Goal: Information Seeking & Learning: Learn about a topic

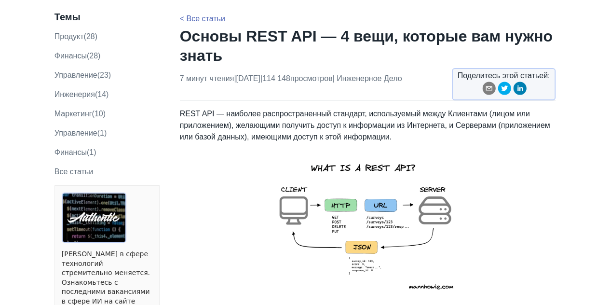
scroll to position [59, 0]
click at [281, 139] on font "REST API — наиболее распространенный стандарт, используемый между Клиентами (ли…" at bounding box center [365, 124] width 370 height 31
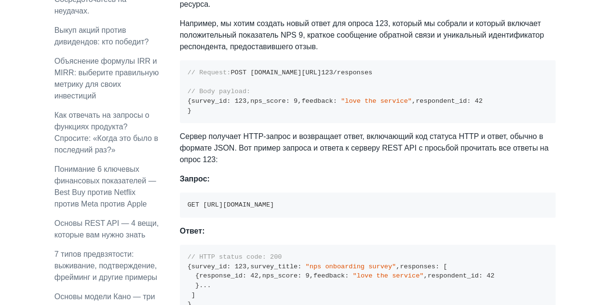
scroll to position [705, 0]
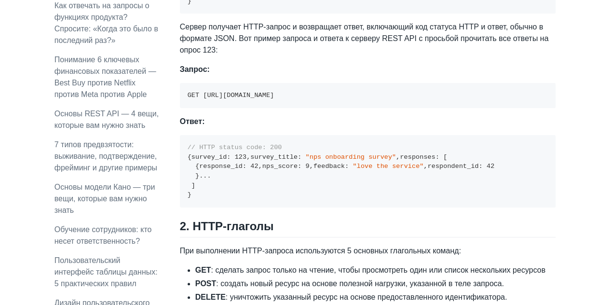
click at [223, 176] on div "REST API — наиболее распространенный стандарт, используемый между Клиентами (ли…" at bounding box center [368, 295] width 376 height 1886
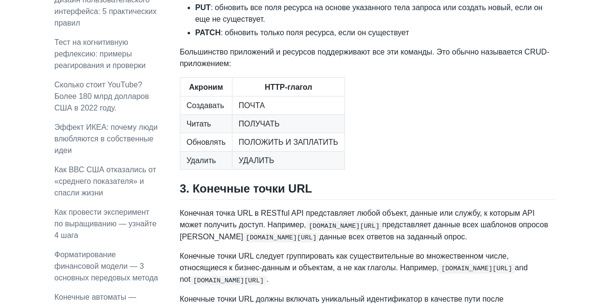
scroll to position [1122, 0]
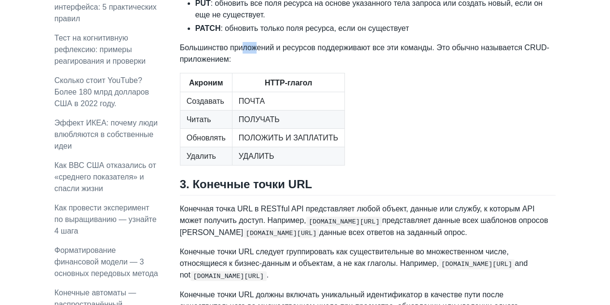
drag, startPoint x: 240, startPoint y: 167, endPoint x: 255, endPoint y: 166, distance: 15.4
click at [255, 63] on font "Большинство приложений и ресурсов поддерживают все эти команды. Это обычно назы…" at bounding box center [364, 53] width 369 height 20
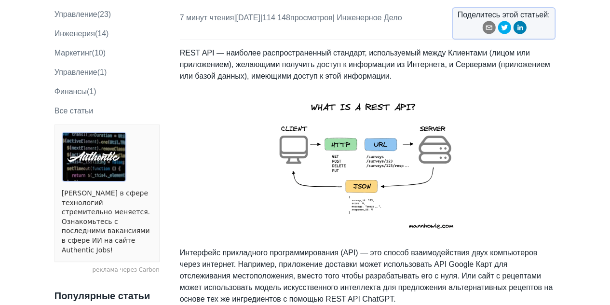
scroll to position [120, 0]
drag, startPoint x: 278, startPoint y: 62, endPoint x: 292, endPoint y: 67, distance: 14.9
click at [292, 67] on p "REST API — наиболее распространенный стандарт, используемый между Клиентами (ли…" at bounding box center [368, 64] width 376 height 35
